Goal: Find specific page/section: Find specific page/section

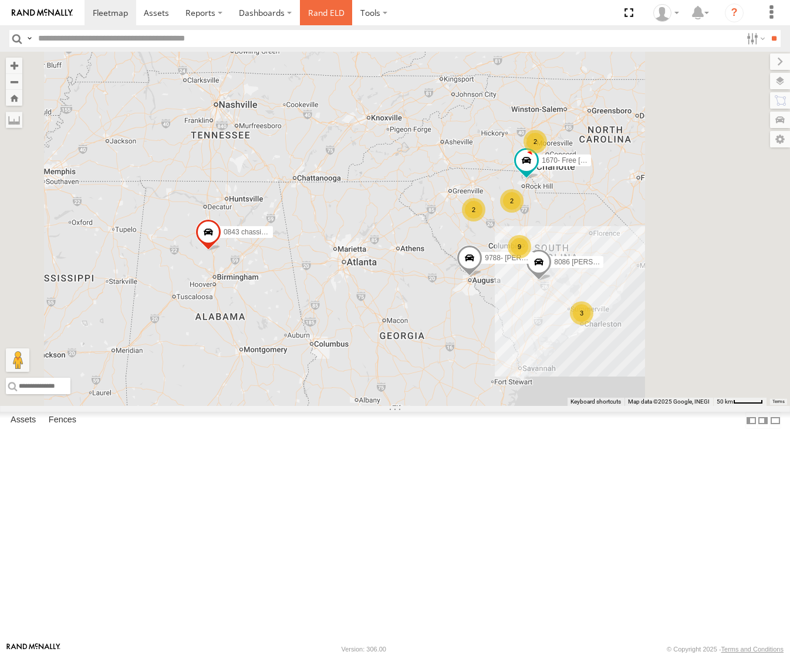
click at [310, 19] on link "Rand ELD" at bounding box center [326, 12] width 53 height 25
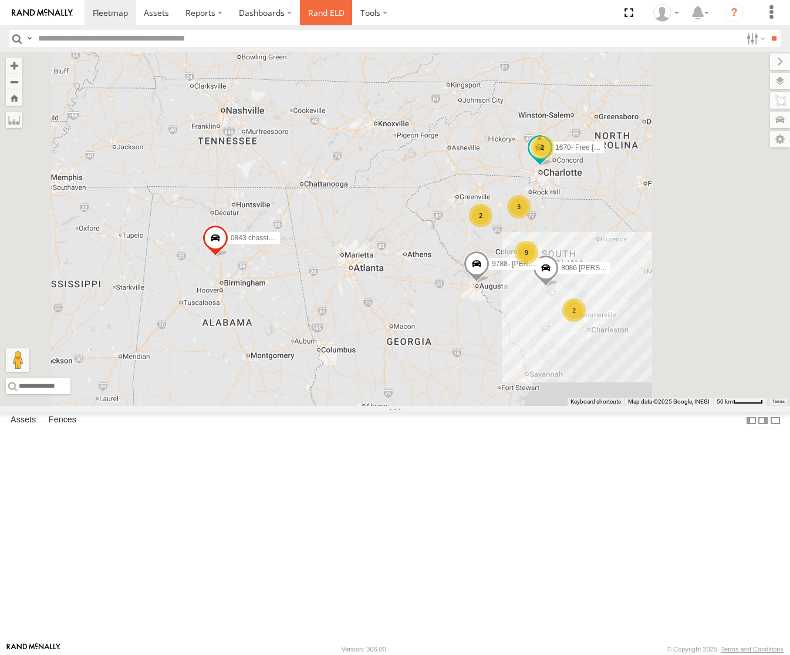
click at [331, 16] on link "Rand ELD" at bounding box center [326, 12] width 53 height 25
